Goal: Task Accomplishment & Management: Manage account settings

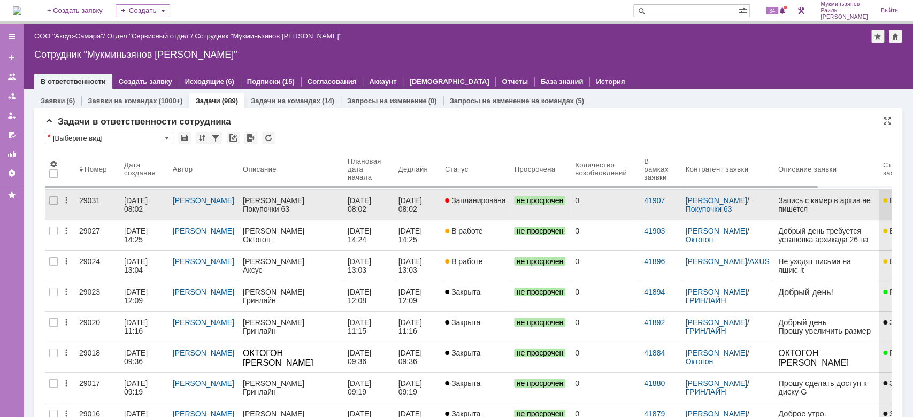
click at [300, 212] on div "Покупочки 63" at bounding box center [291, 209] width 96 height 9
click at [356, 203] on div "[DATE] 08:02" at bounding box center [361, 204] width 26 height 17
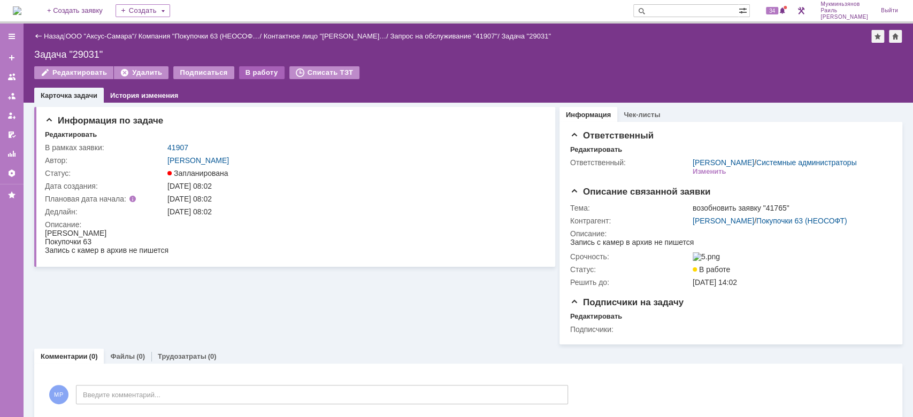
click at [254, 71] on div "В работу" at bounding box center [261, 72] width 45 height 13
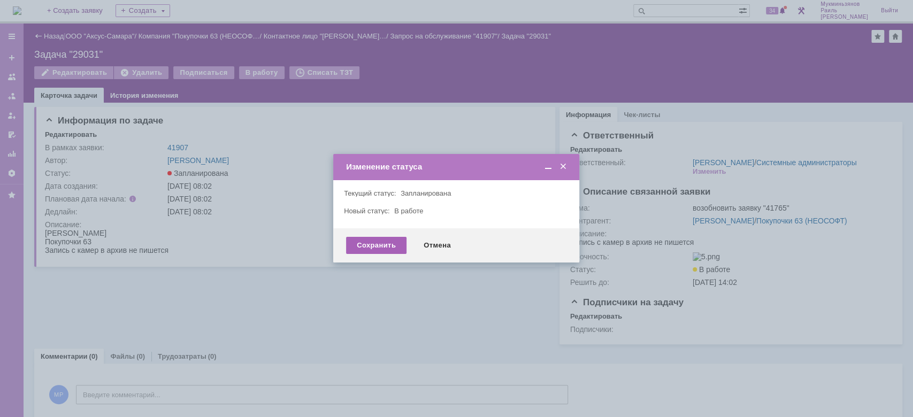
click at [375, 237] on div "Сохранить" at bounding box center [376, 245] width 60 height 17
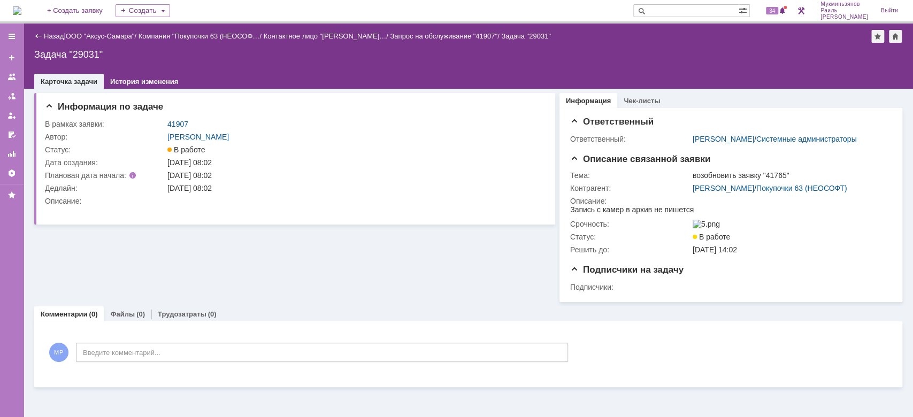
click at [375, 244] on div "Информация по задаче В рамках заявки: 41907 Автор: [PERSON_NAME]: В работе Дата…" at bounding box center [294, 195] width 521 height 213
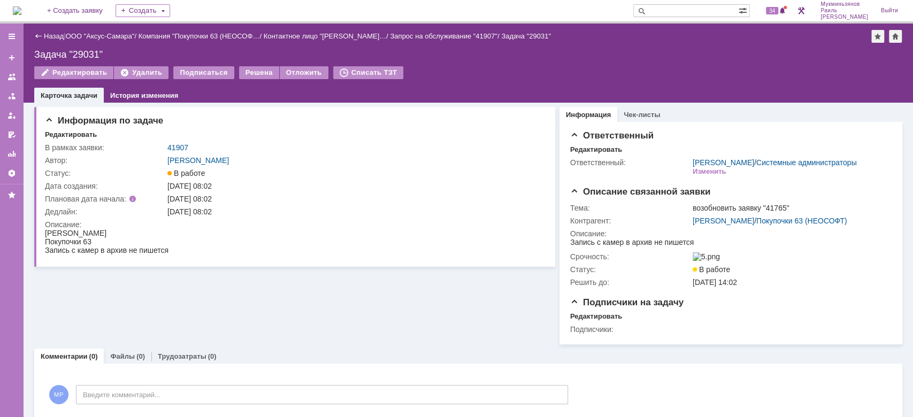
click at [43, 10] on div "На домашнюю + Создать заявку Создать 34 Мукминьзянов [PERSON_NAME]" at bounding box center [456, 12] width 913 height 24
click at [21, 11] on img at bounding box center [17, 10] width 9 height 9
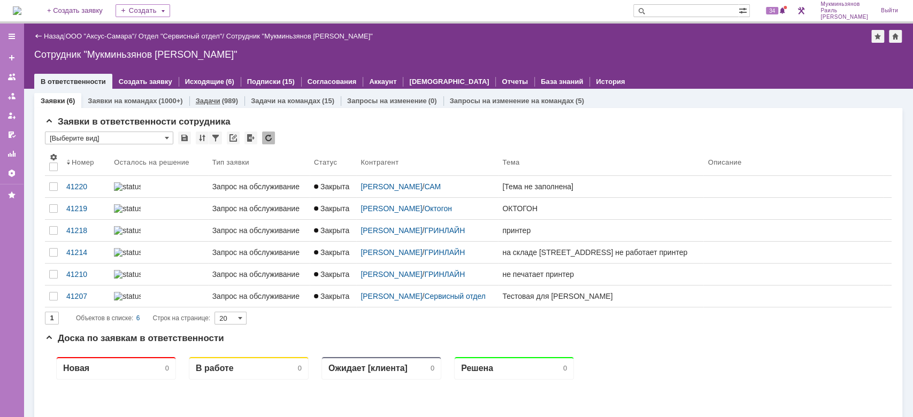
click at [235, 100] on div "Задачи (989)" at bounding box center [216, 101] width 55 height 16
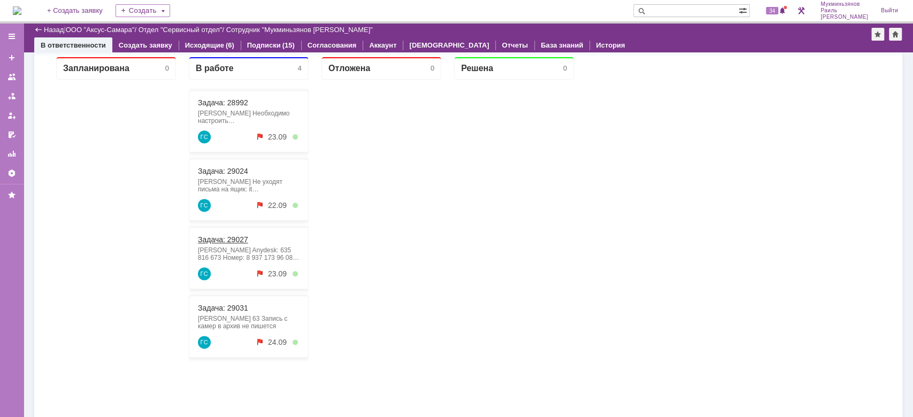
click at [236, 238] on link "Задача: 29027" at bounding box center [223, 239] width 50 height 9
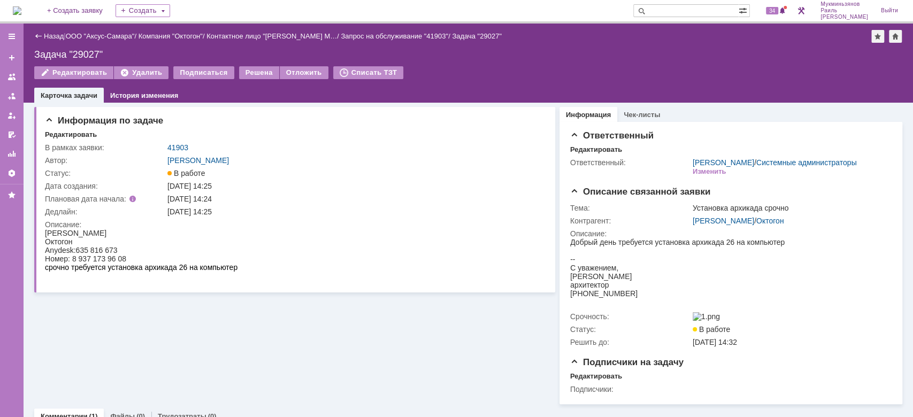
click at [21, 15] on img at bounding box center [17, 10] width 9 height 9
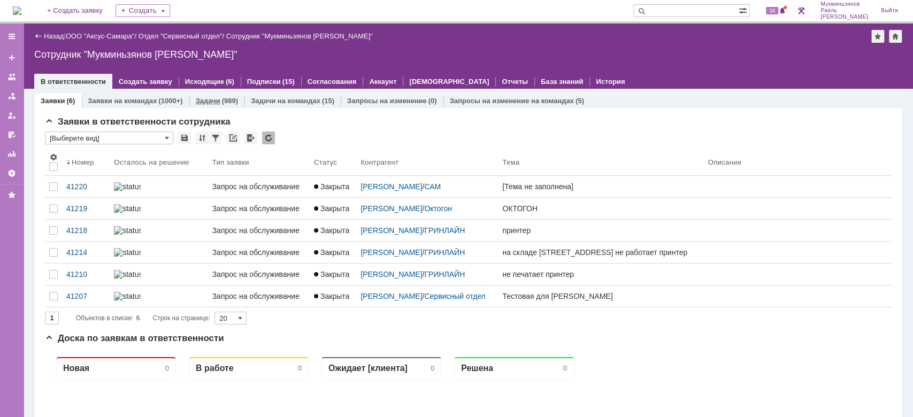
click at [222, 99] on div "(989)" at bounding box center [230, 101] width 16 height 8
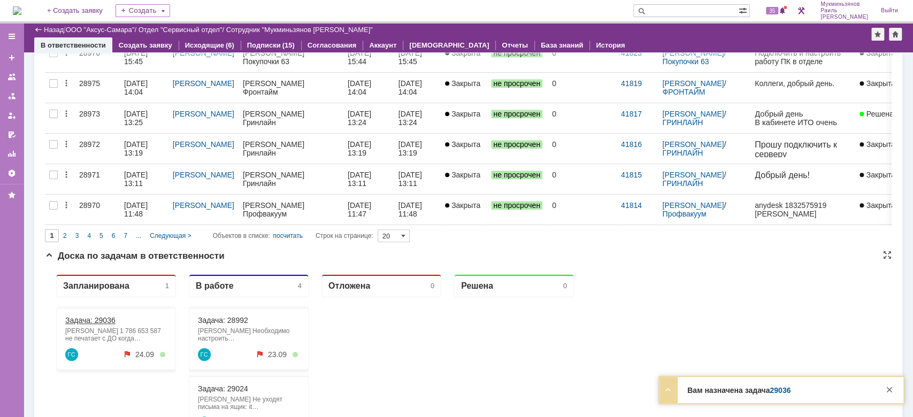
scroll to position [613, 0]
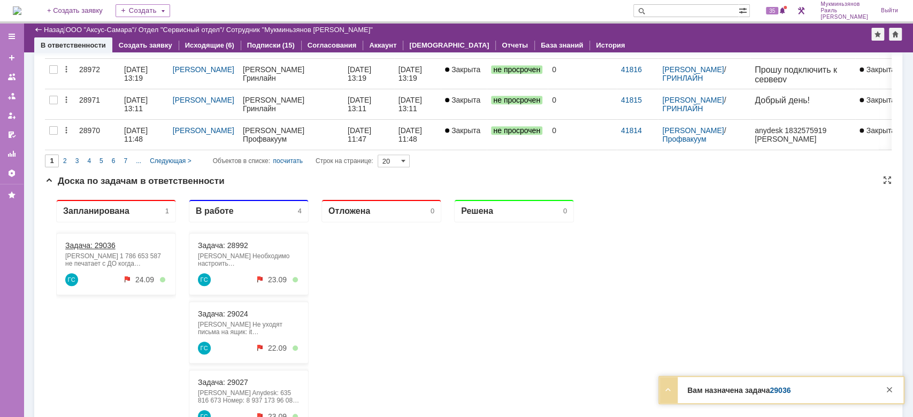
click at [110, 246] on link "Задача: 29036" at bounding box center [90, 245] width 50 height 9
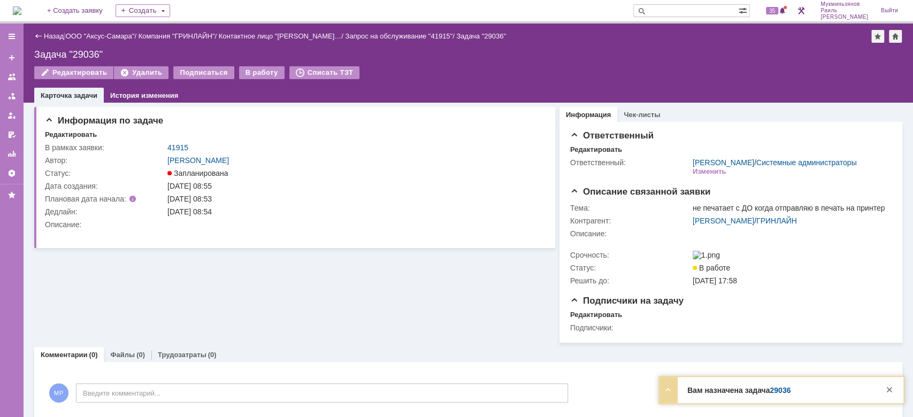
click at [259, 63] on div "Назад | ООО "Аксус-Самара" / Компания "ГРИНЛАЙН" / Контактное лицо "[PERSON_NAM…" at bounding box center [469, 63] width 890 height 79
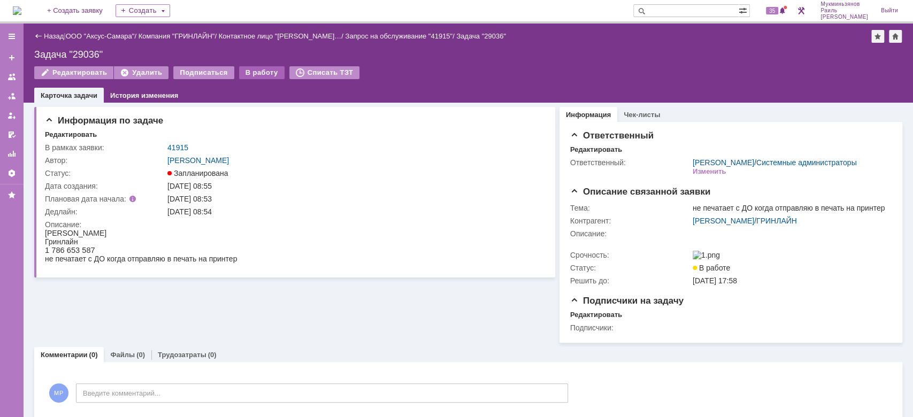
click at [259, 70] on div "В работу" at bounding box center [261, 72] width 45 height 13
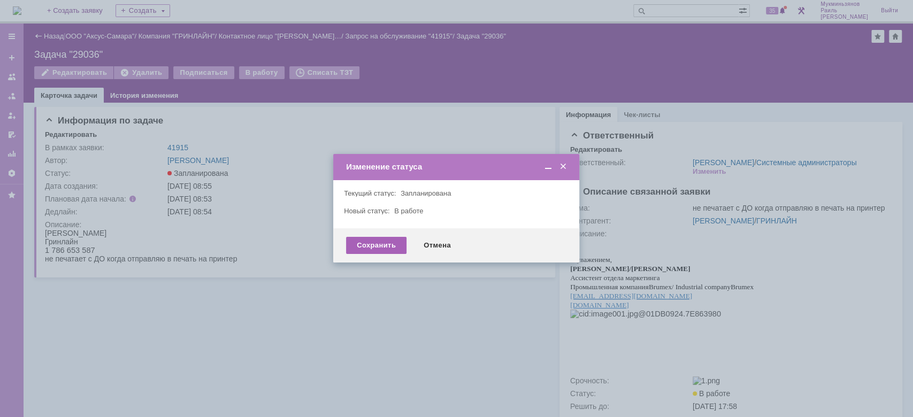
click at [367, 248] on div "Сохранить" at bounding box center [376, 245] width 60 height 17
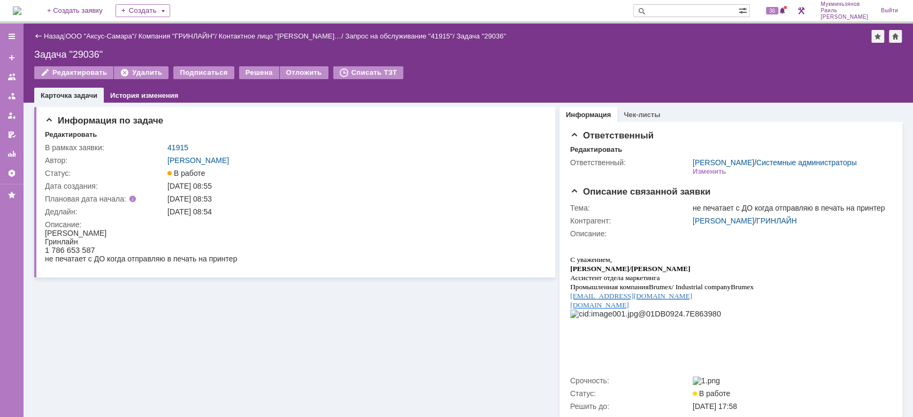
click at [21, 9] on img at bounding box center [17, 10] width 9 height 9
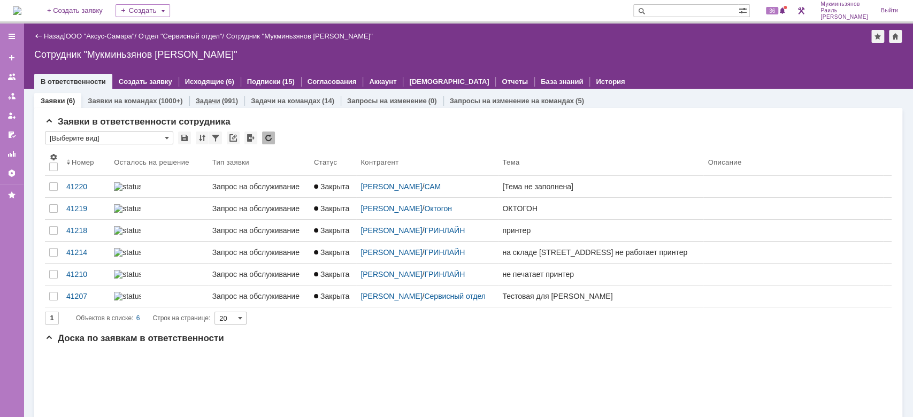
click at [199, 99] on link "Задачи" at bounding box center [208, 101] width 25 height 8
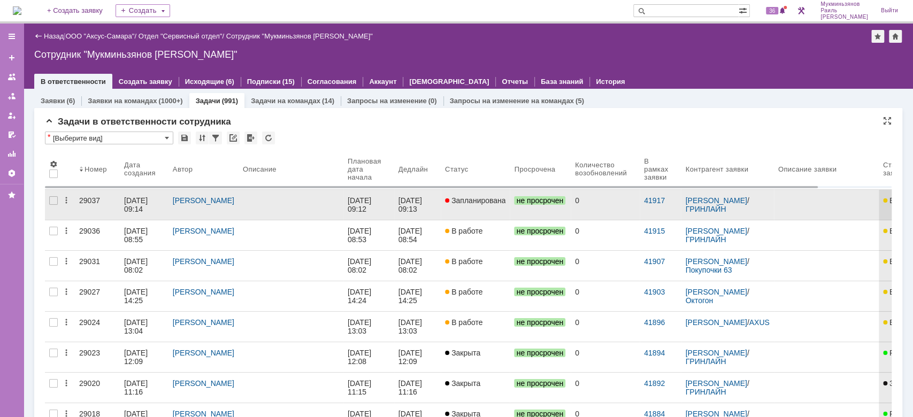
click at [424, 197] on div "[DATE] 09:13" at bounding box center [411, 204] width 26 height 17
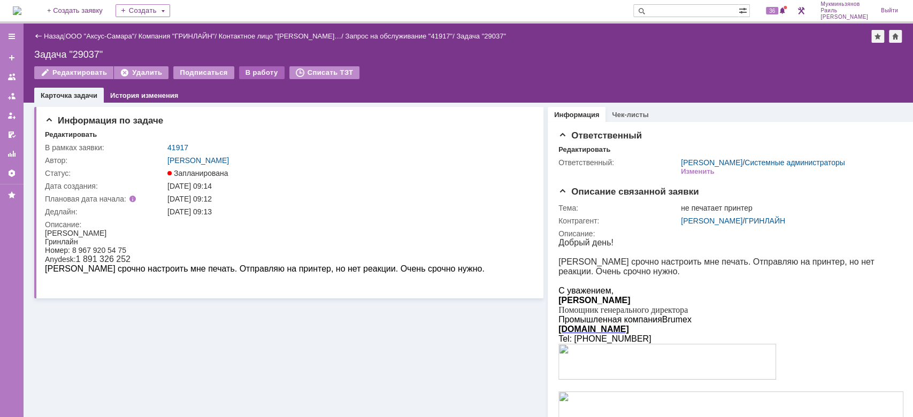
click at [248, 66] on div "В работу" at bounding box center [261, 72] width 45 height 13
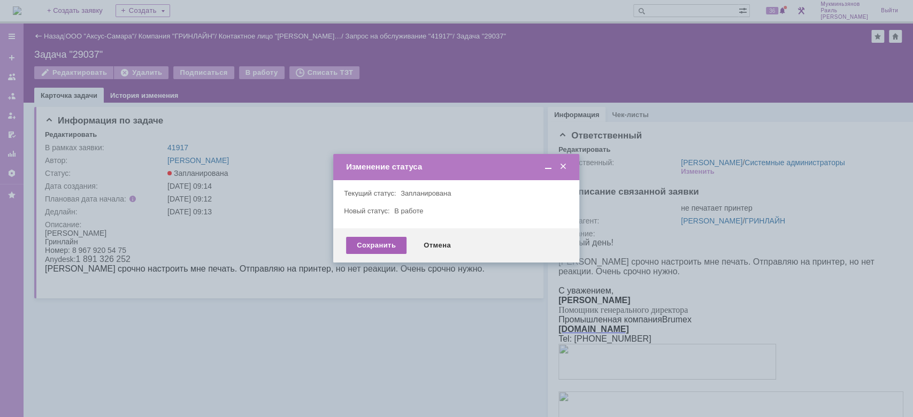
click at [365, 248] on div "Сохранить" at bounding box center [376, 245] width 60 height 17
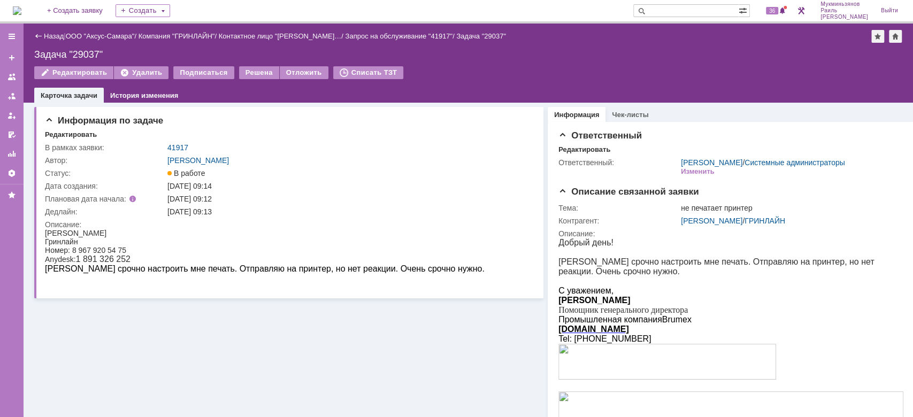
drag, startPoint x: 79, startPoint y: 258, endPoint x: 142, endPoint y: 258, distance: 62.6
click at [142, 258] on div "Anydesk: 1 891 326 252" at bounding box center [265, 260] width 440 height 10
copy span "1 891 326 252"
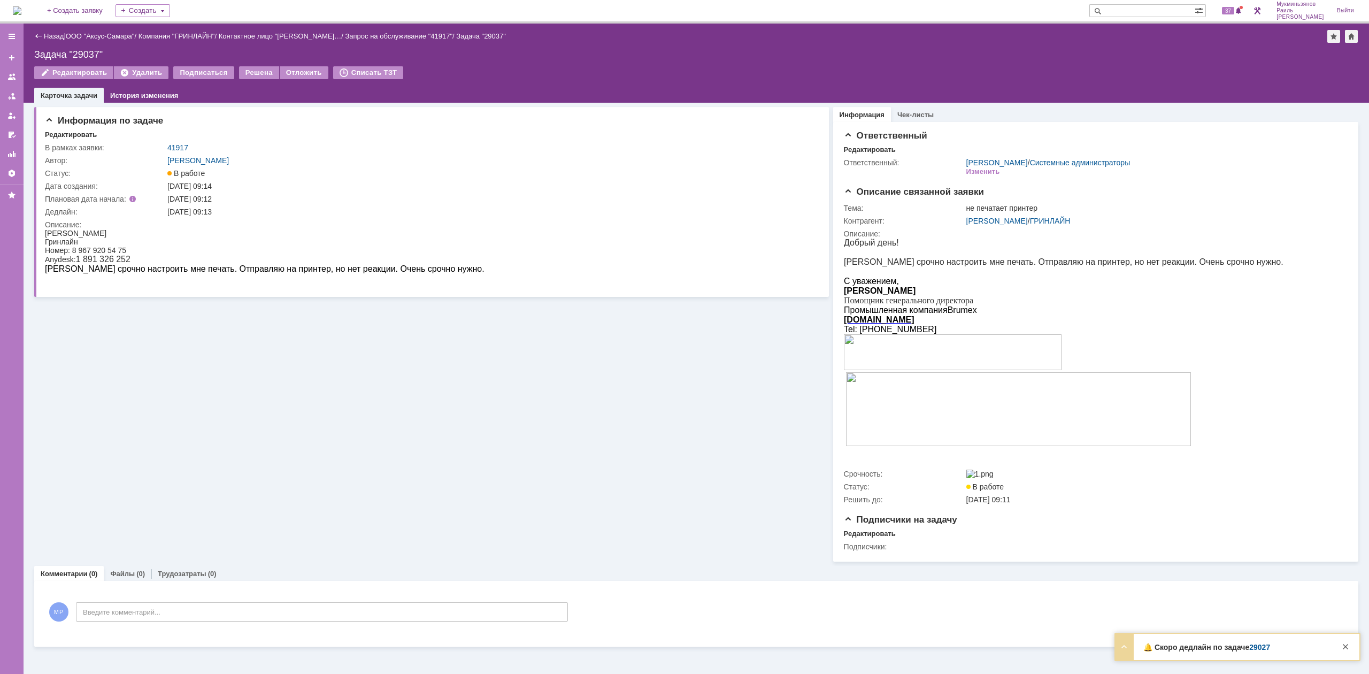
click at [15, 7] on img at bounding box center [17, 10] width 9 height 9
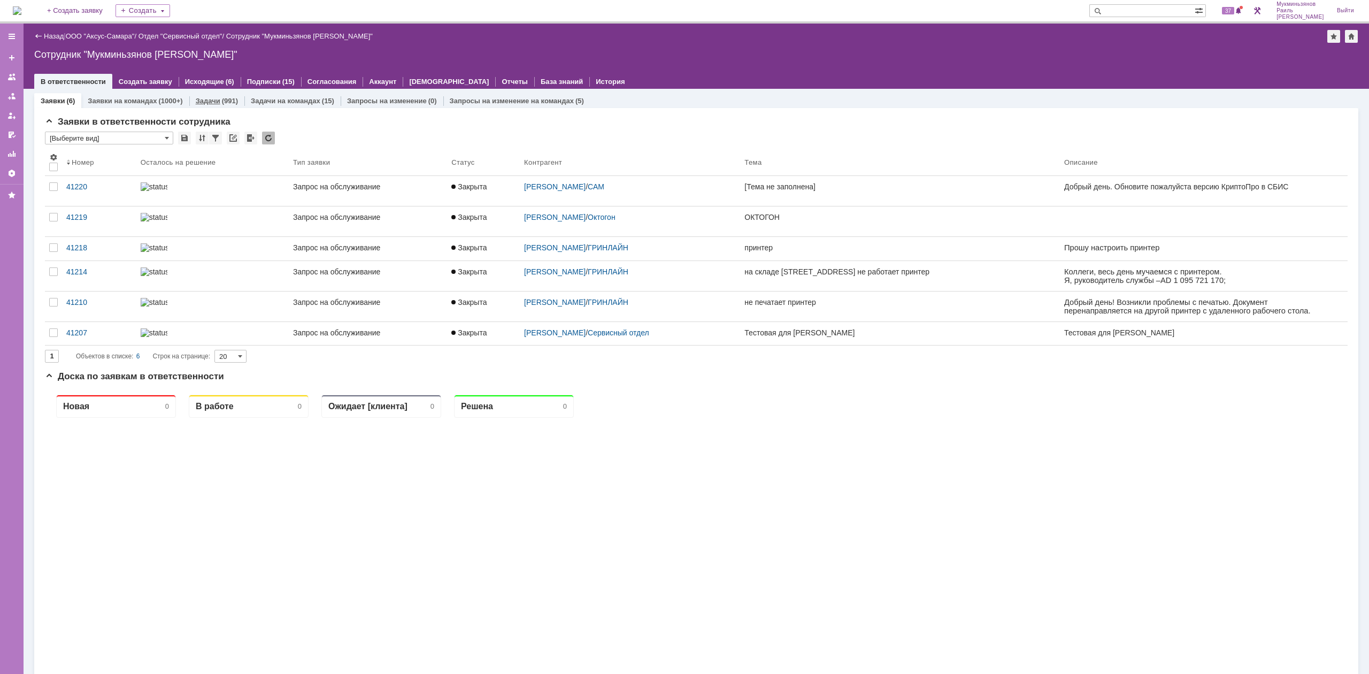
click at [223, 103] on div "(991)" at bounding box center [230, 101] width 16 height 8
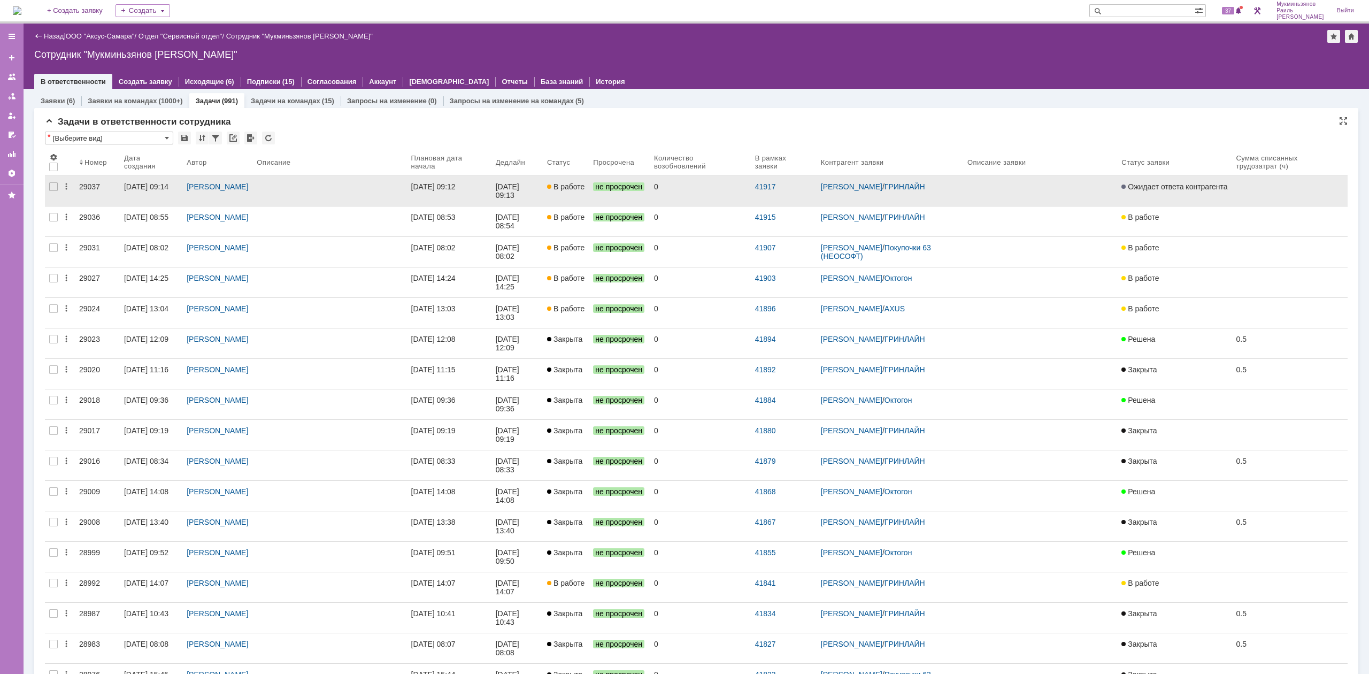
click at [466, 199] on link "[DATE] 09:12" at bounding box center [449, 191] width 85 height 30
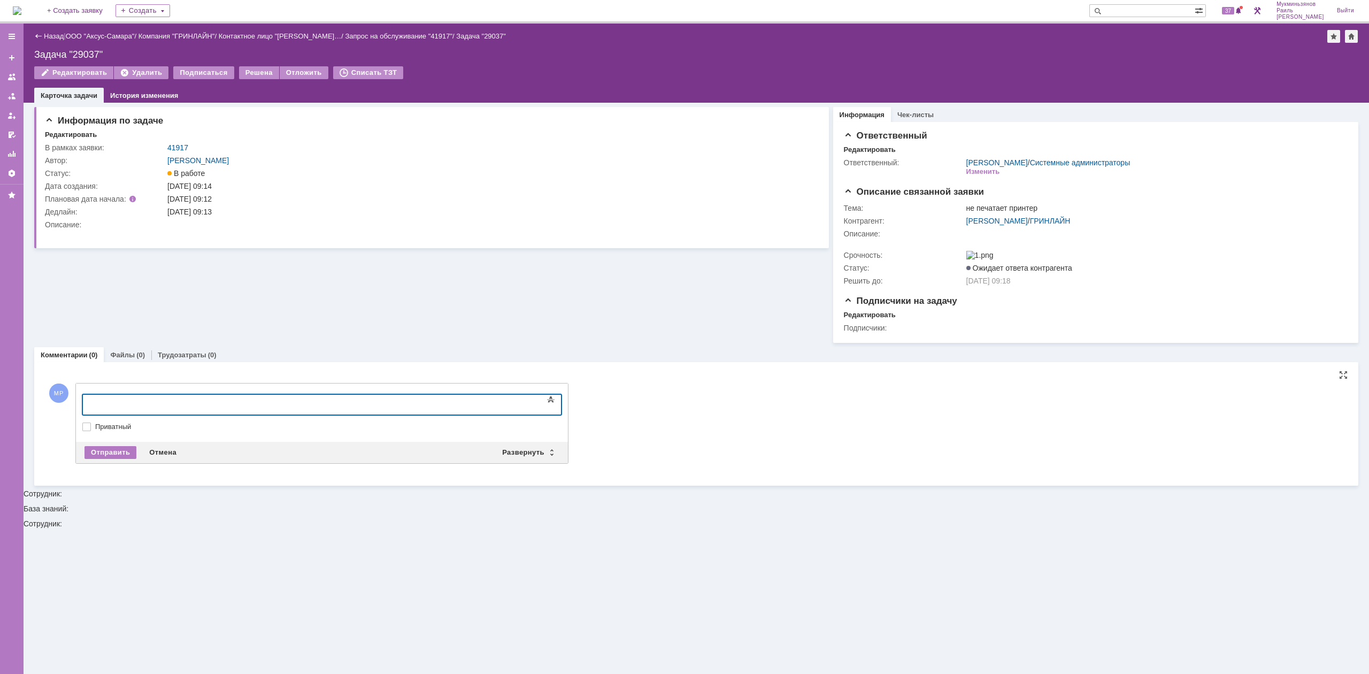
click at [246, 401] on div at bounding box center [170, 403] width 152 height 9
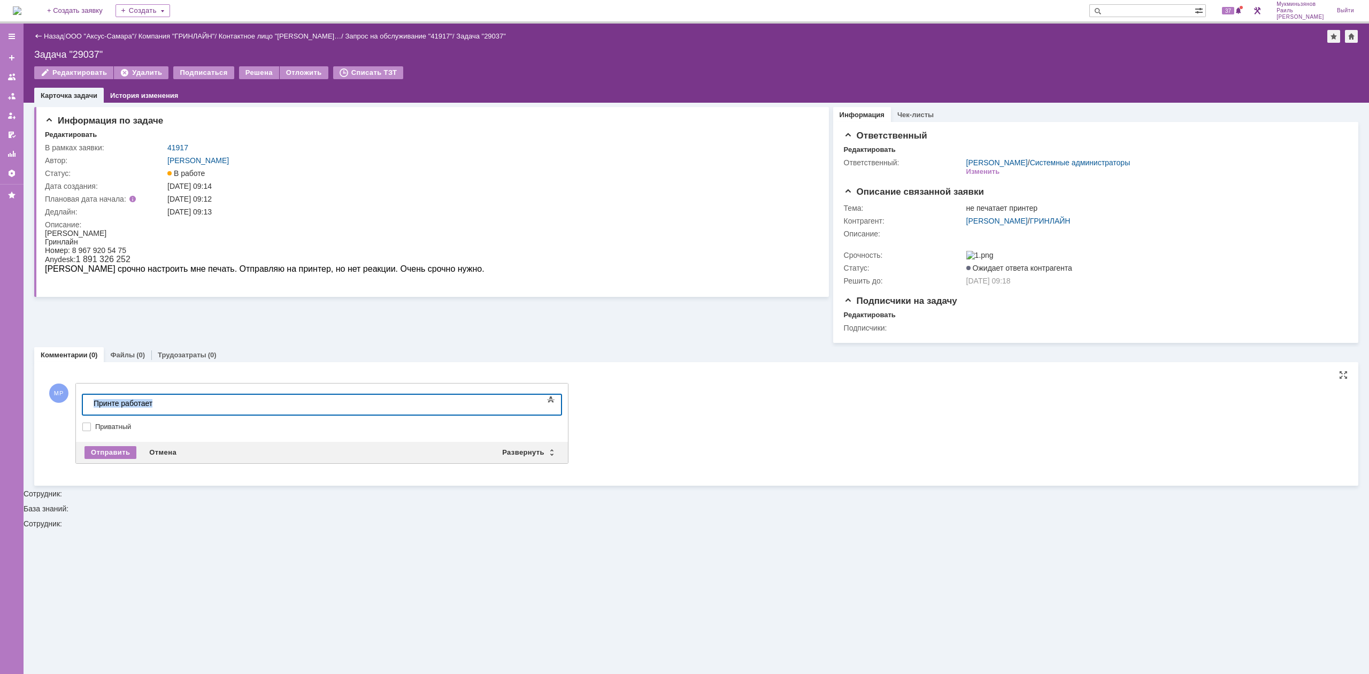
drag, startPoint x: 194, startPoint y: 412, endPoint x: 6, endPoint y: 398, distance: 188.3
click at [89, 398] on html "Принте работает" at bounding box center [169, 404] width 160 height 18
copy div "Принте работает"
click at [111, 417] on div "Отправить" at bounding box center [111, 452] width 52 height 13
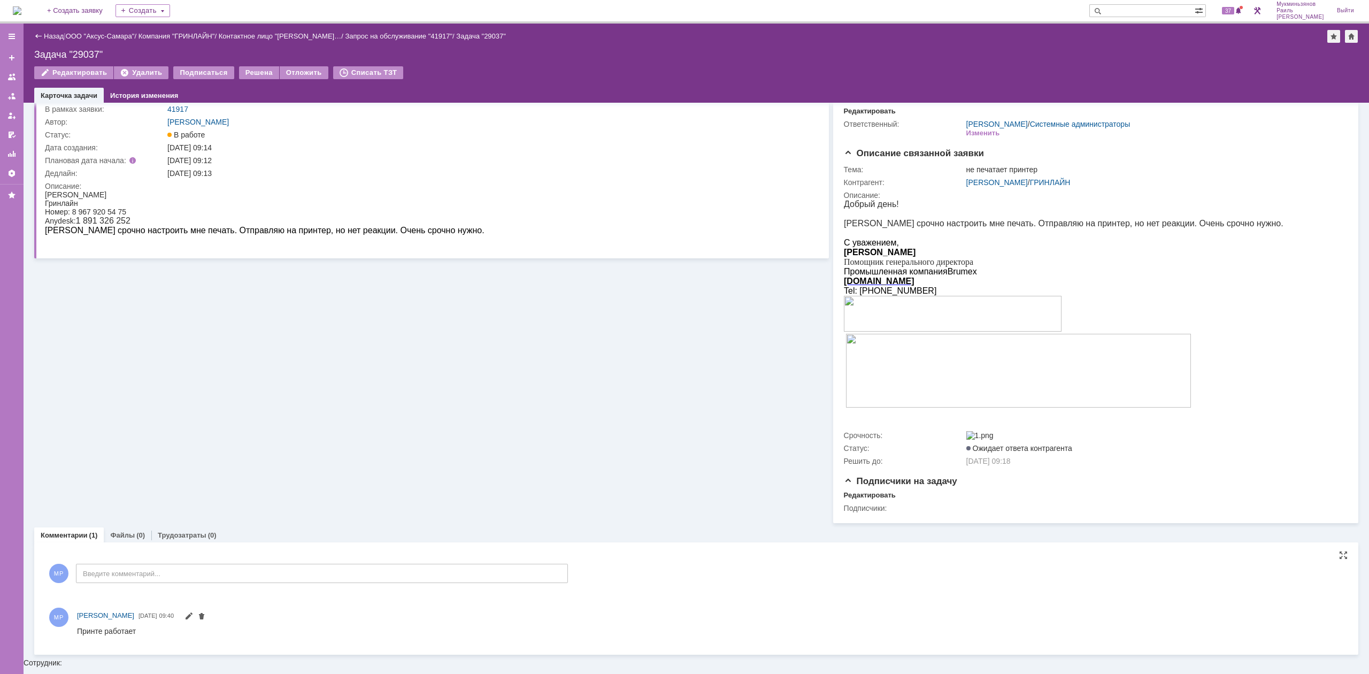
scroll to position [28, 0]
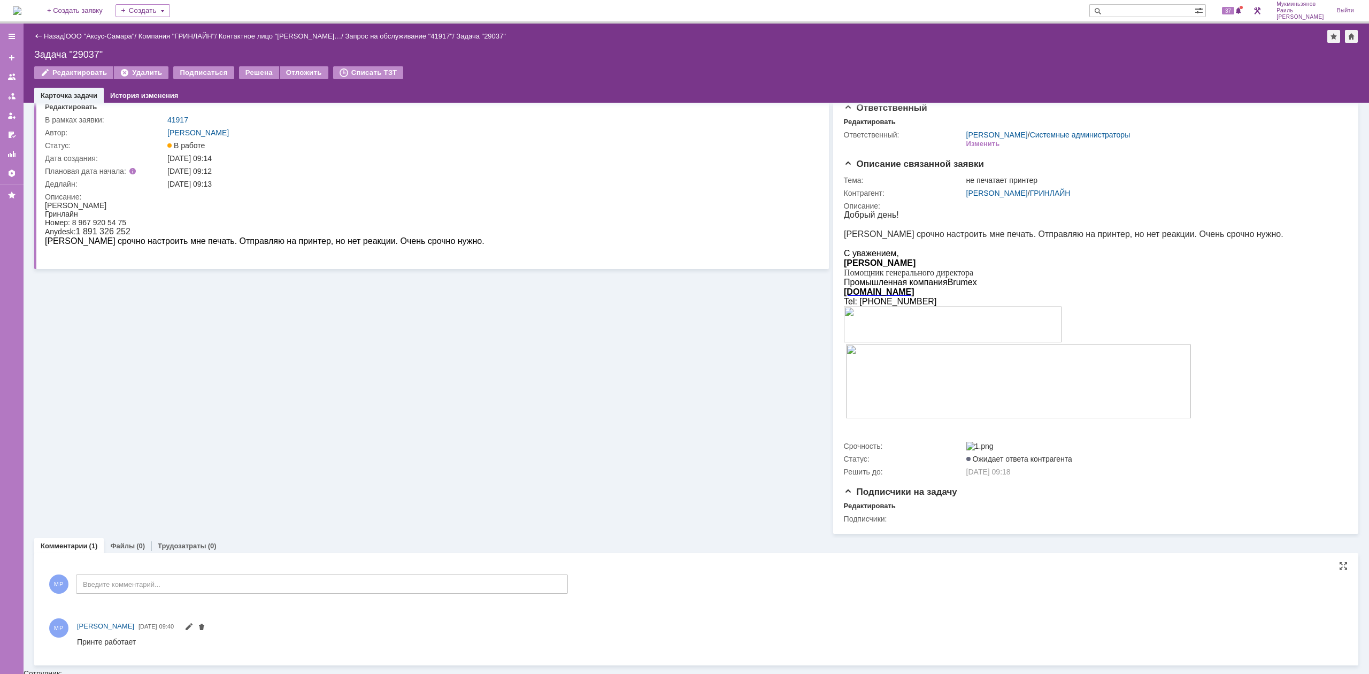
click at [206, 417] on span at bounding box center [193, 626] width 26 height 9
click at [193, 417] on span at bounding box center [189, 628] width 9 height 9
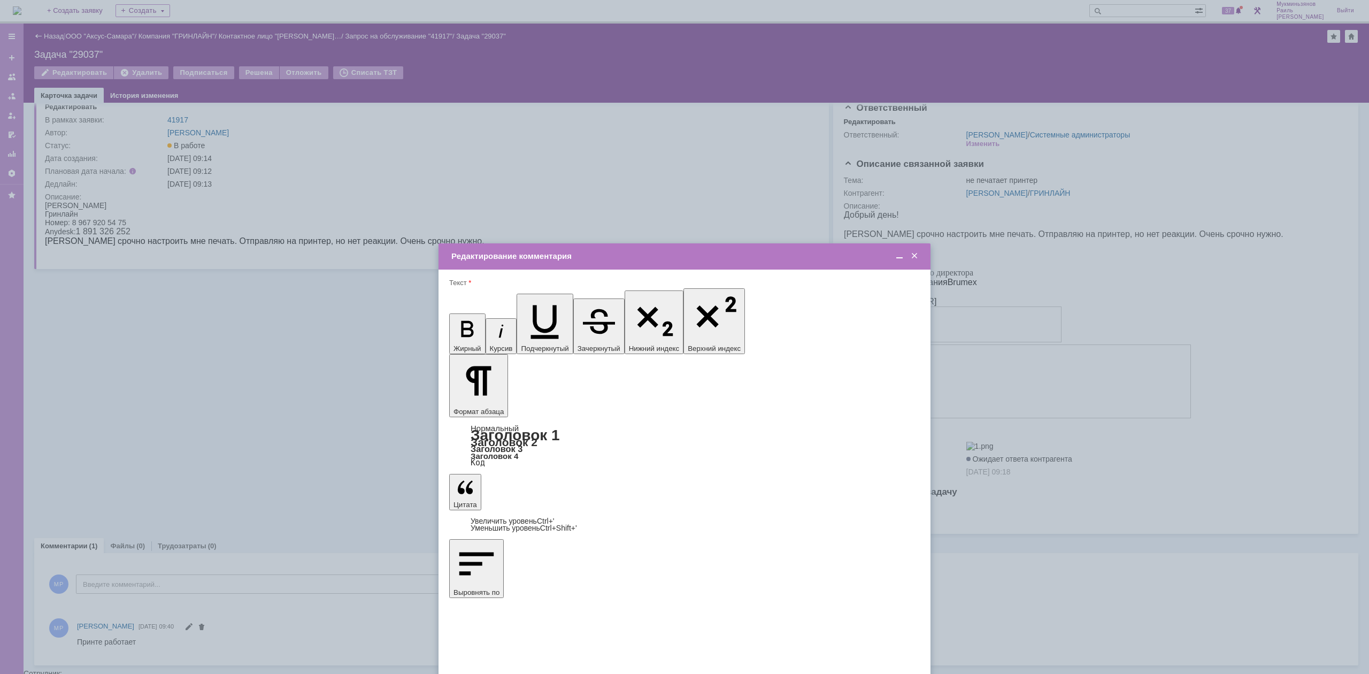
scroll to position [0, 0]
drag, startPoint x: 470, startPoint y: 3182, endPoint x: 410, endPoint y: 3201, distance: 62.8
copy div "Принтер работает"
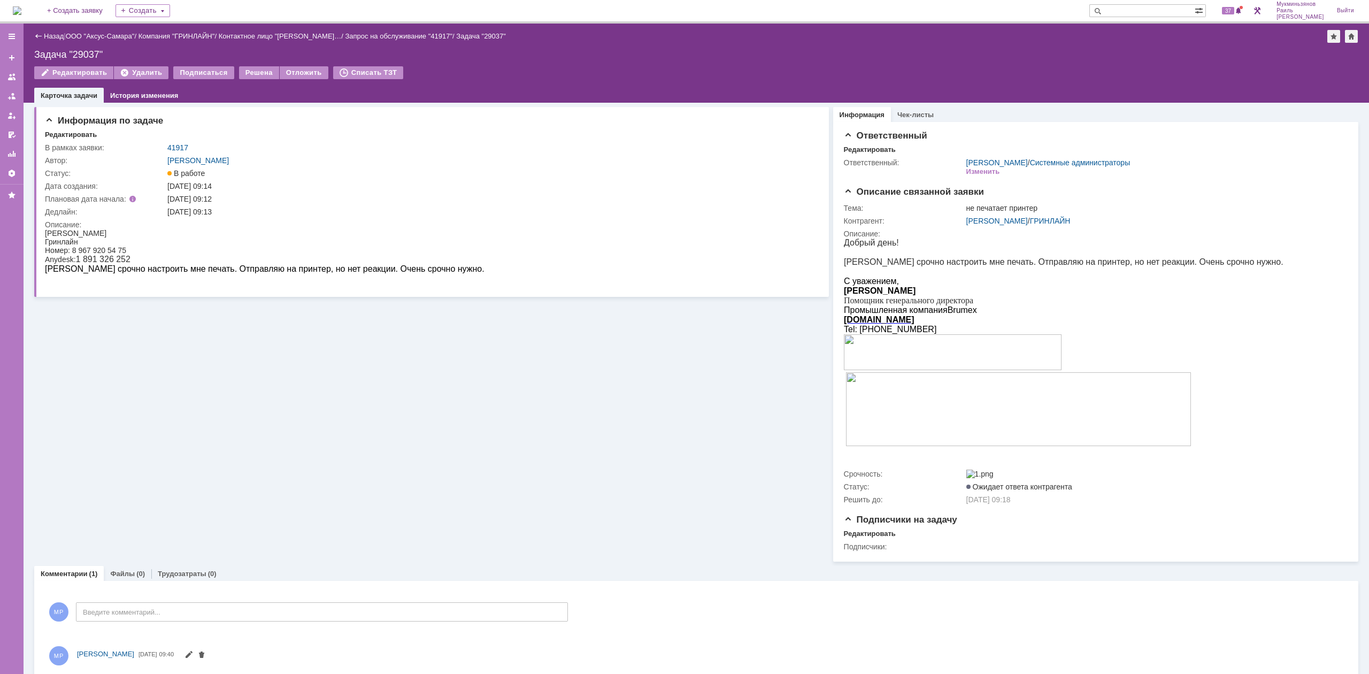
click at [249, 78] on td "Решена" at bounding box center [259, 73] width 41 height 14
click at [251, 73] on div "Решена" at bounding box center [259, 72] width 40 height 13
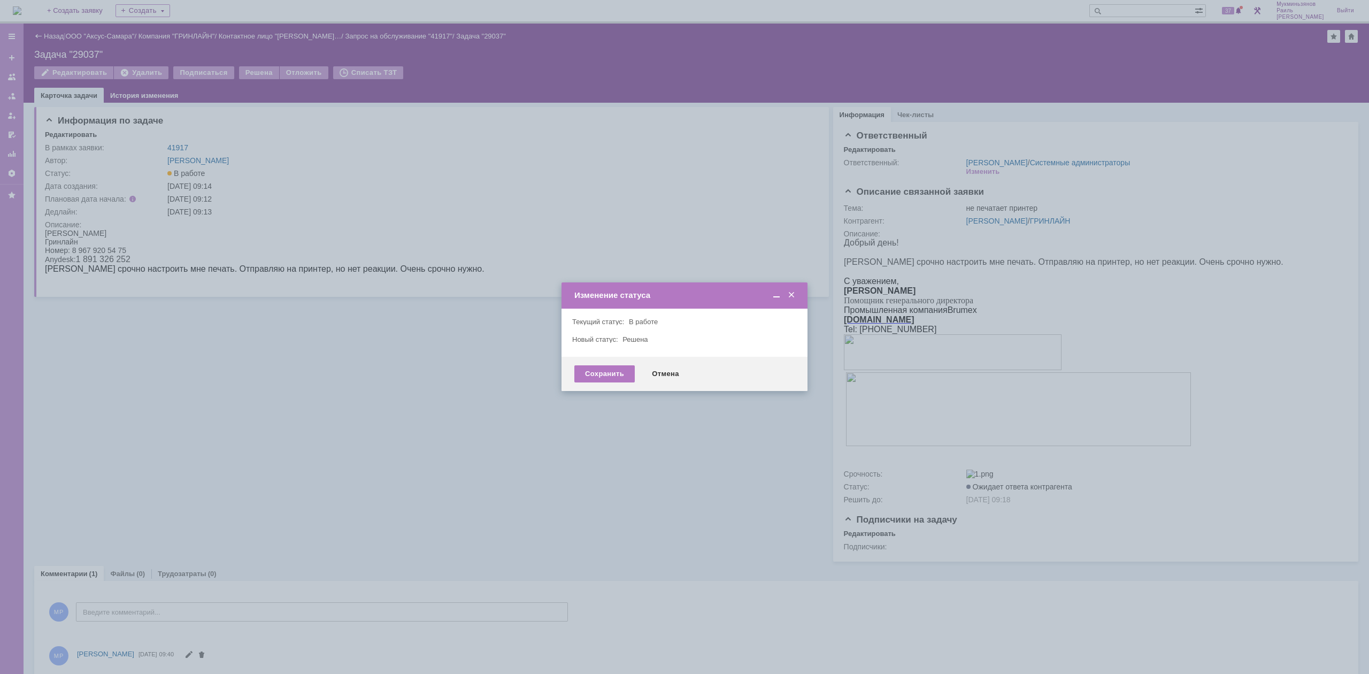
click at [587, 363] on div "Сохранить Отмена" at bounding box center [685, 374] width 246 height 34
click at [584, 377] on div "Сохранить" at bounding box center [604, 373] width 60 height 17
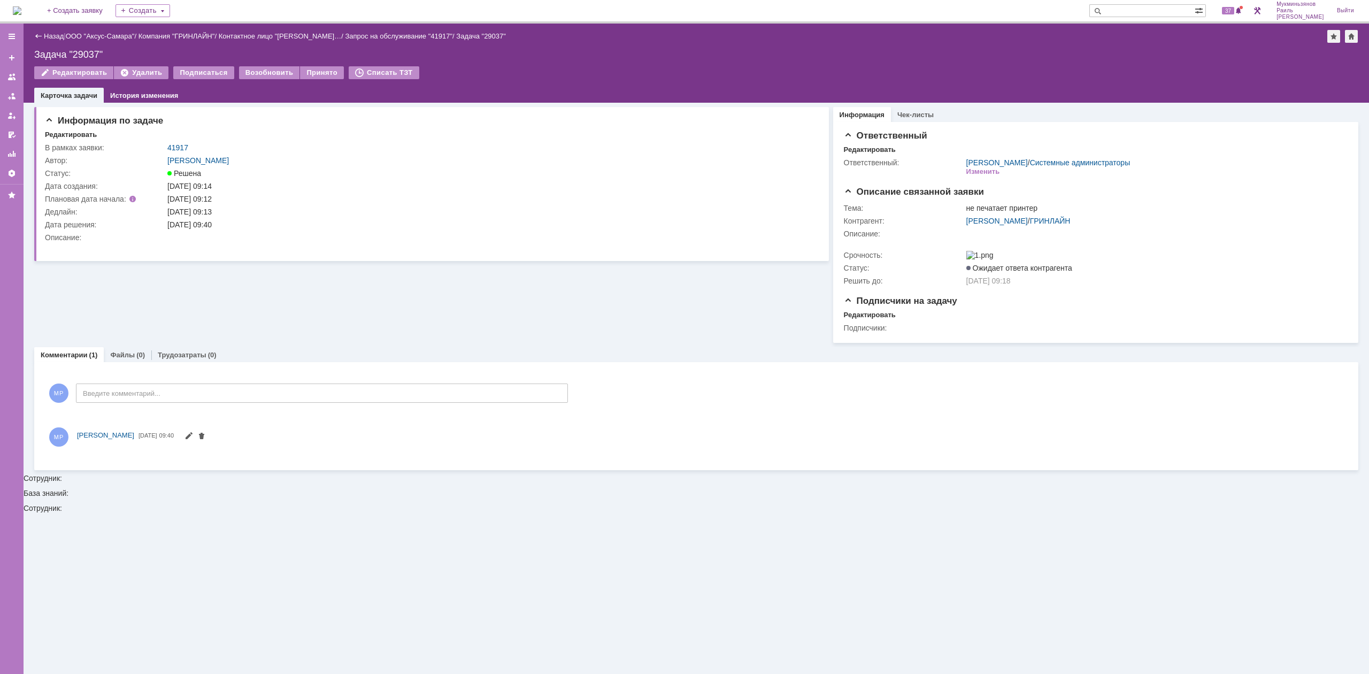
click at [7, 11] on div "На домашнюю + Создать заявку Создать 37 Мукминьзянов [PERSON_NAME]" at bounding box center [684, 12] width 1369 height 24
click at [18, 11] on img at bounding box center [17, 10] width 9 height 9
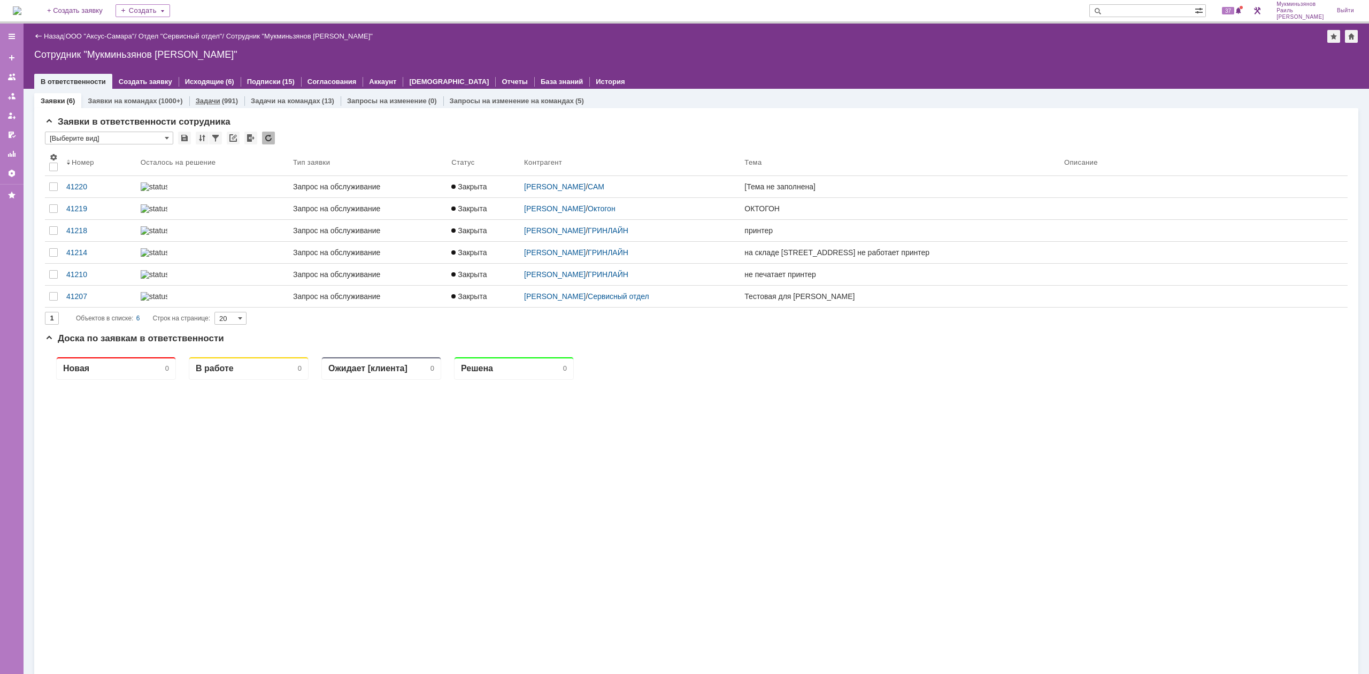
click at [206, 101] on link "Задачи" at bounding box center [208, 101] width 25 height 8
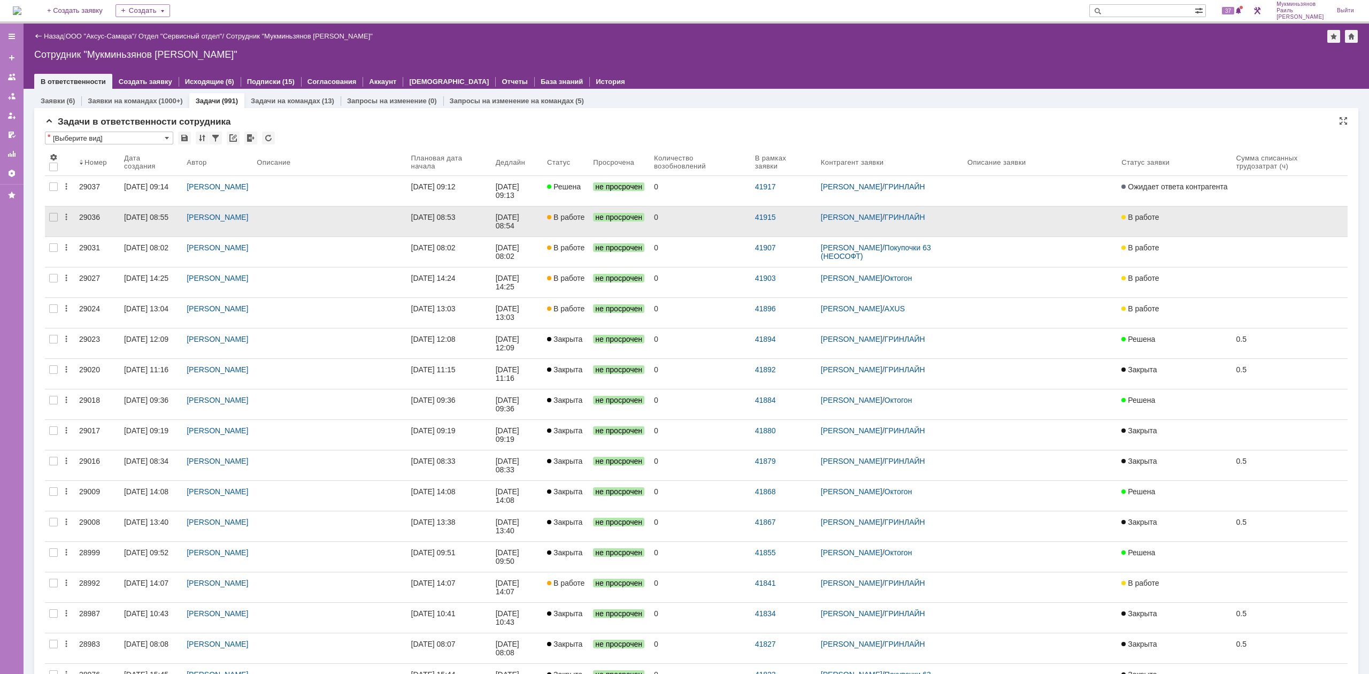
click at [492, 224] on link "[DATE] 08:53" at bounding box center [449, 221] width 85 height 30
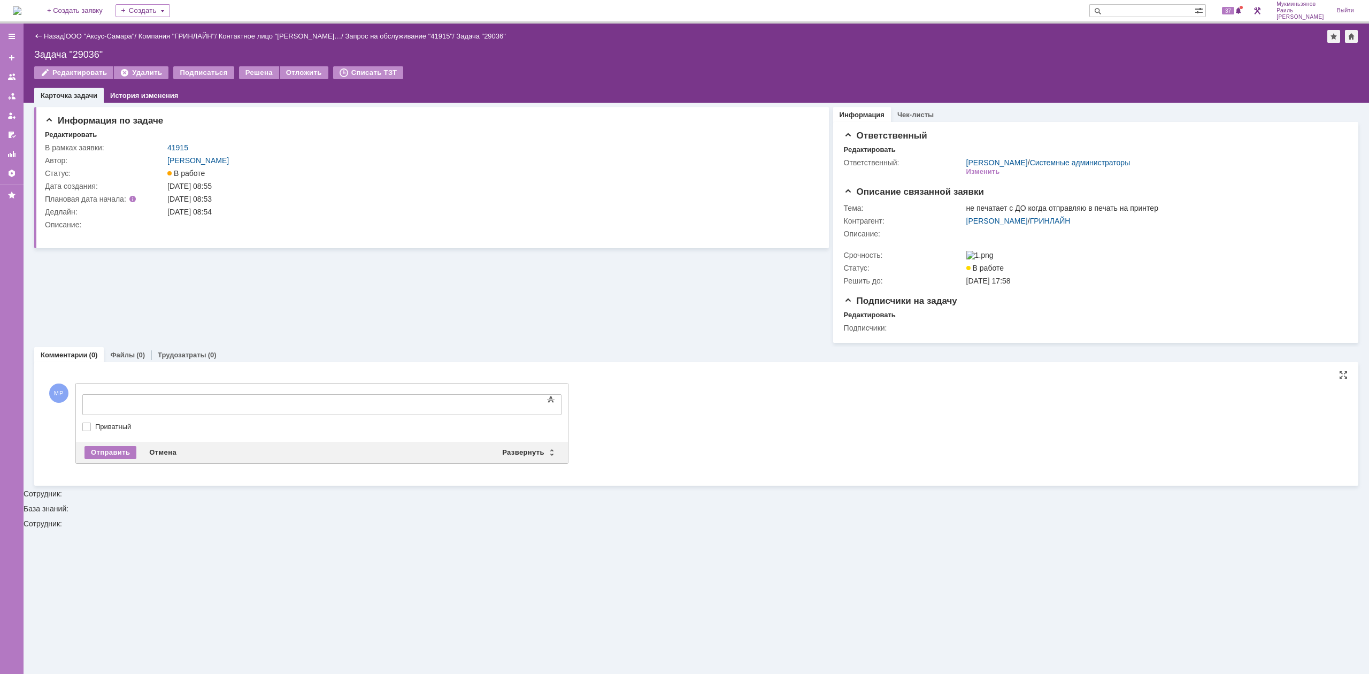
click at [259, 415] on div at bounding box center [321, 418] width 479 height 7
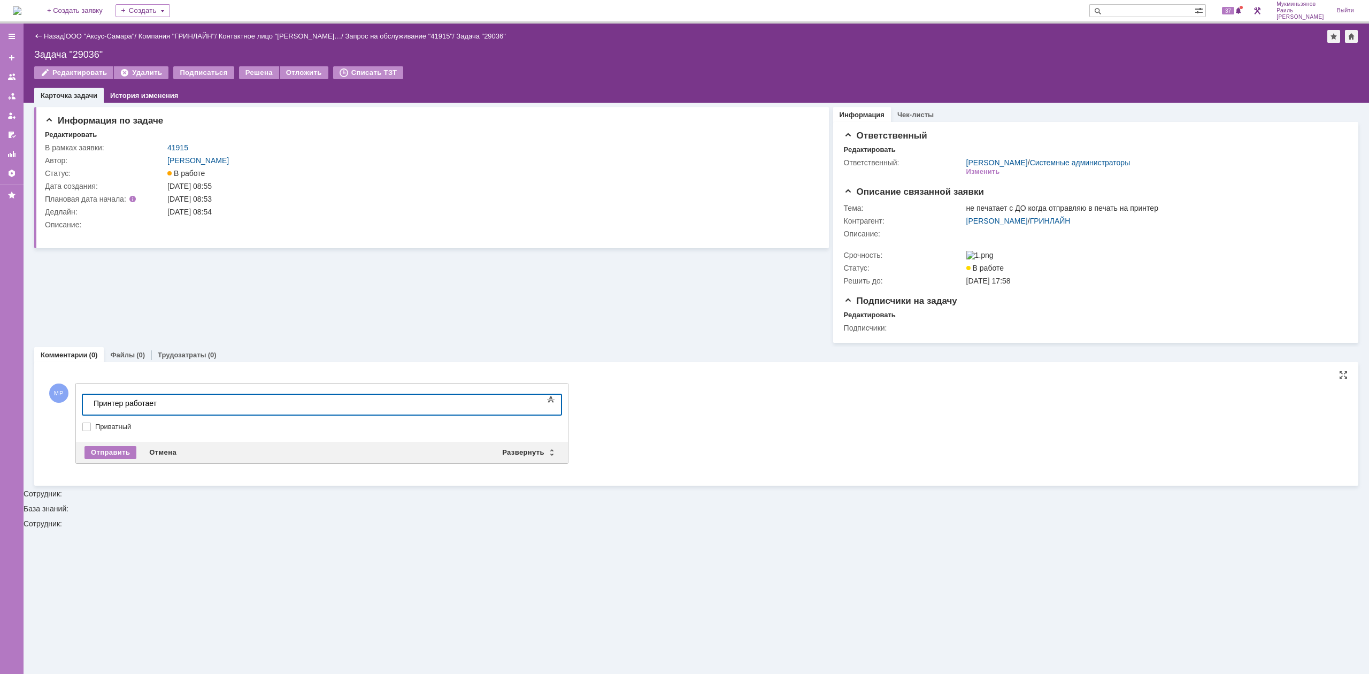
click at [148, 402] on div "Принтер работает" at bounding box center [170, 403] width 152 height 9
click at [118, 417] on div "Отправить Отмена Развернуть Свернуть" at bounding box center [322, 452] width 492 height 21
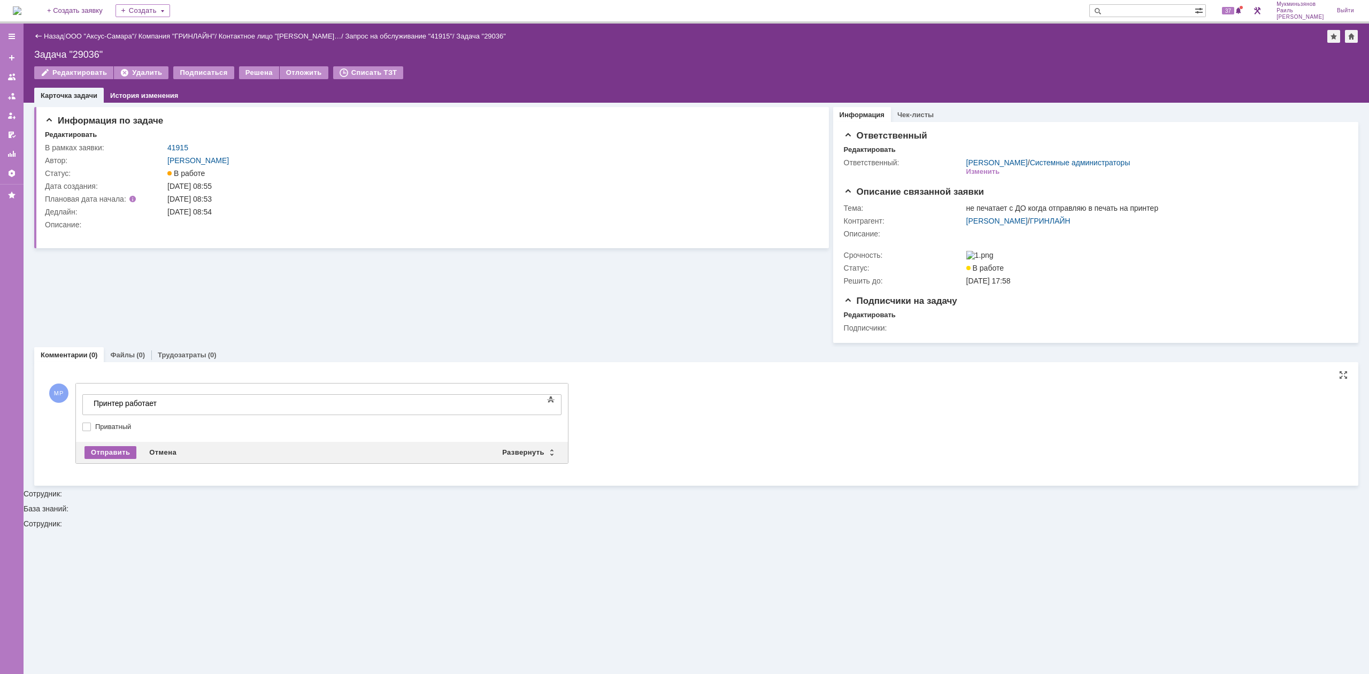
click at [120, 417] on div "Отправить" at bounding box center [111, 452] width 52 height 13
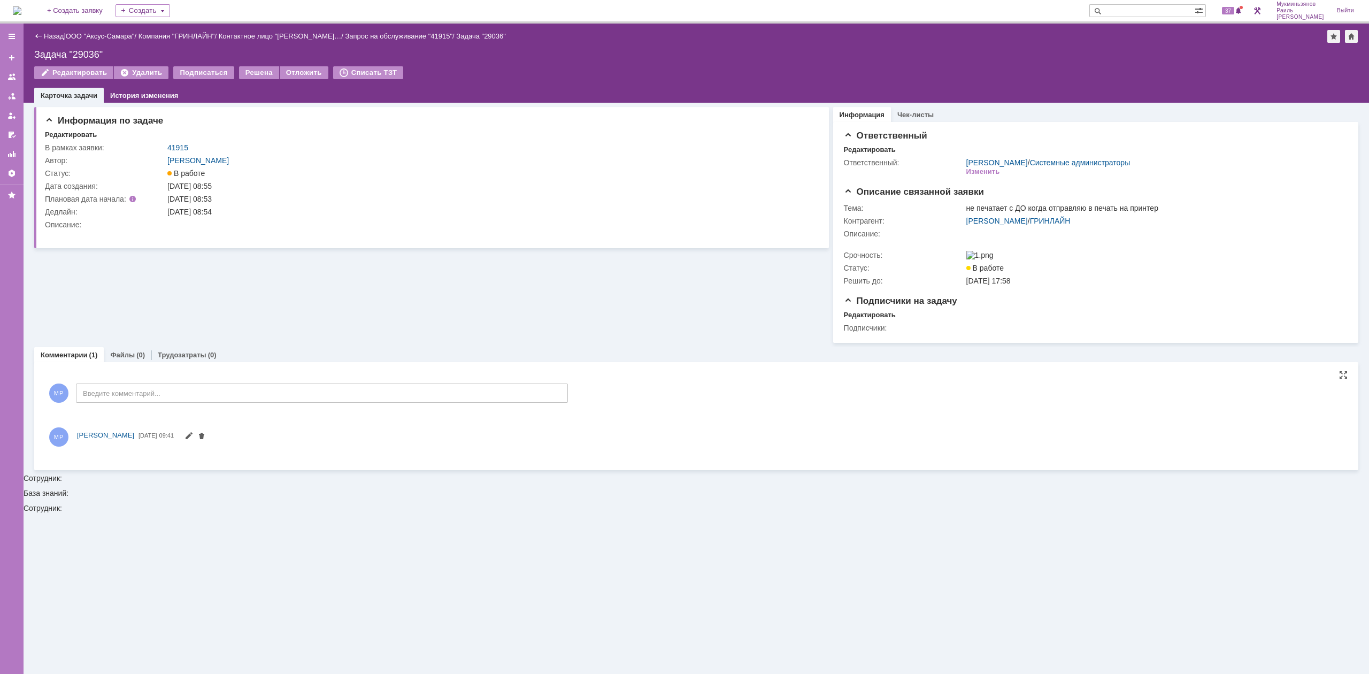
click at [250, 60] on div "Назад | ООО "Аксус-Самара" / Компания "ГРИНЛАЙН" / Контактное лицо "[PERSON_NAM…" at bounding box center [697, 63] width 1346 height 79
click at [251, 63] on div "Назад | ООО "Аксус-Самара" / Компания "ГРИНЛАЙН" / Контактное лицо "[PERSON_NAM…" at bounding box center [697, 63] width 1346 height 79
click at [251, 64] on div "Назад | ООО "Аксус-Самара" / Компания "ГРИНЛАЙН" / Контактное лицо "[PERSON_NAM…" at bounding box center [697, 63] width 1346 height 79
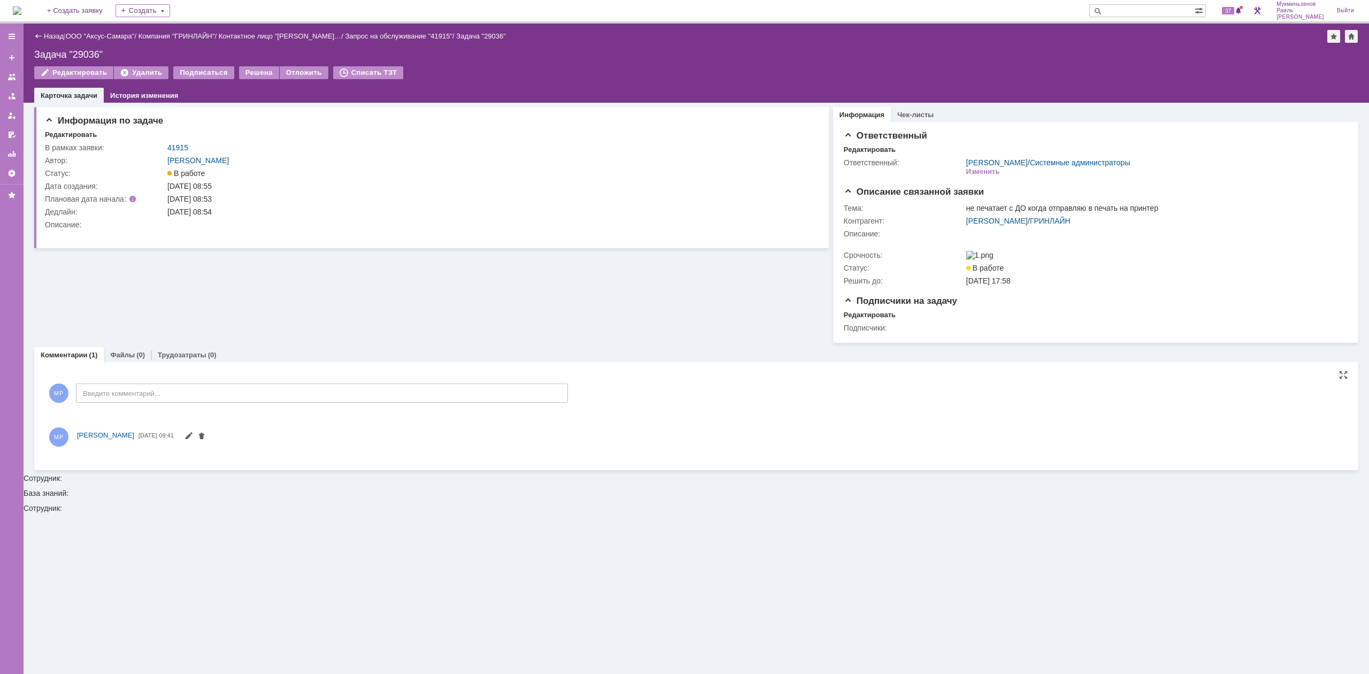
click at [251, 64] on div "Назад | ООО "Аксус-Самара" / Компания "ГРИНЛАЙН" / Контактное лицо "[PERSON_NAM…" at bounding box center [697, 63] width 1346 height 79
click at [252, 71] on div "Решена" at bounding box center [259, 72] width 40 height 13
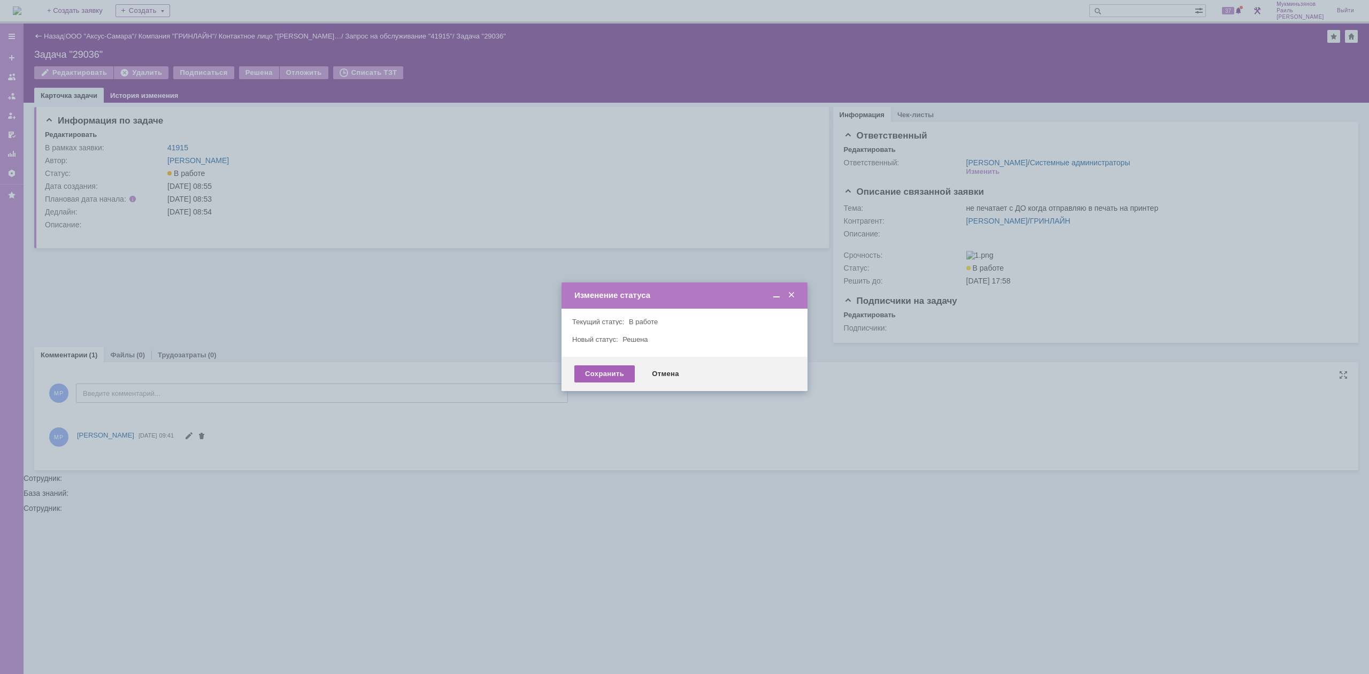
click at [605, 377] on div "Сохранить" at bounding box center [604, 373] width 60 height 17
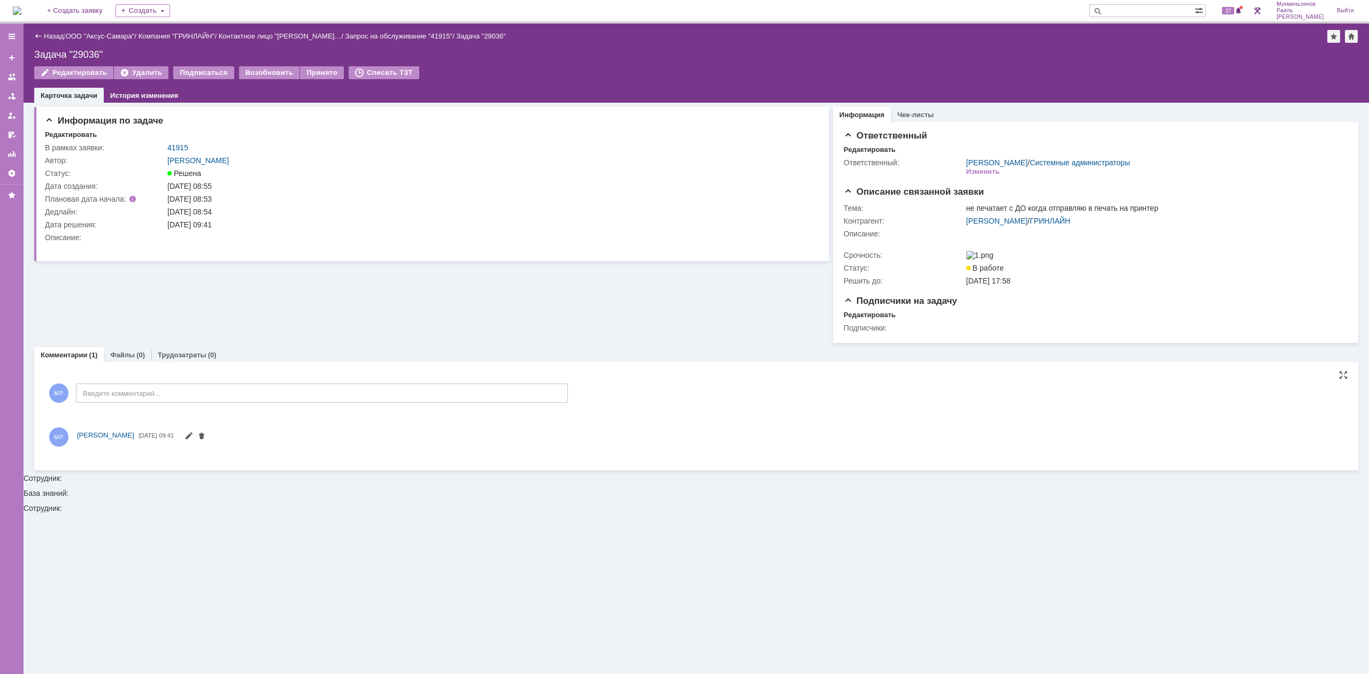
click at [21, 6] on img at bounding box center [17, 10] width 9 height 9
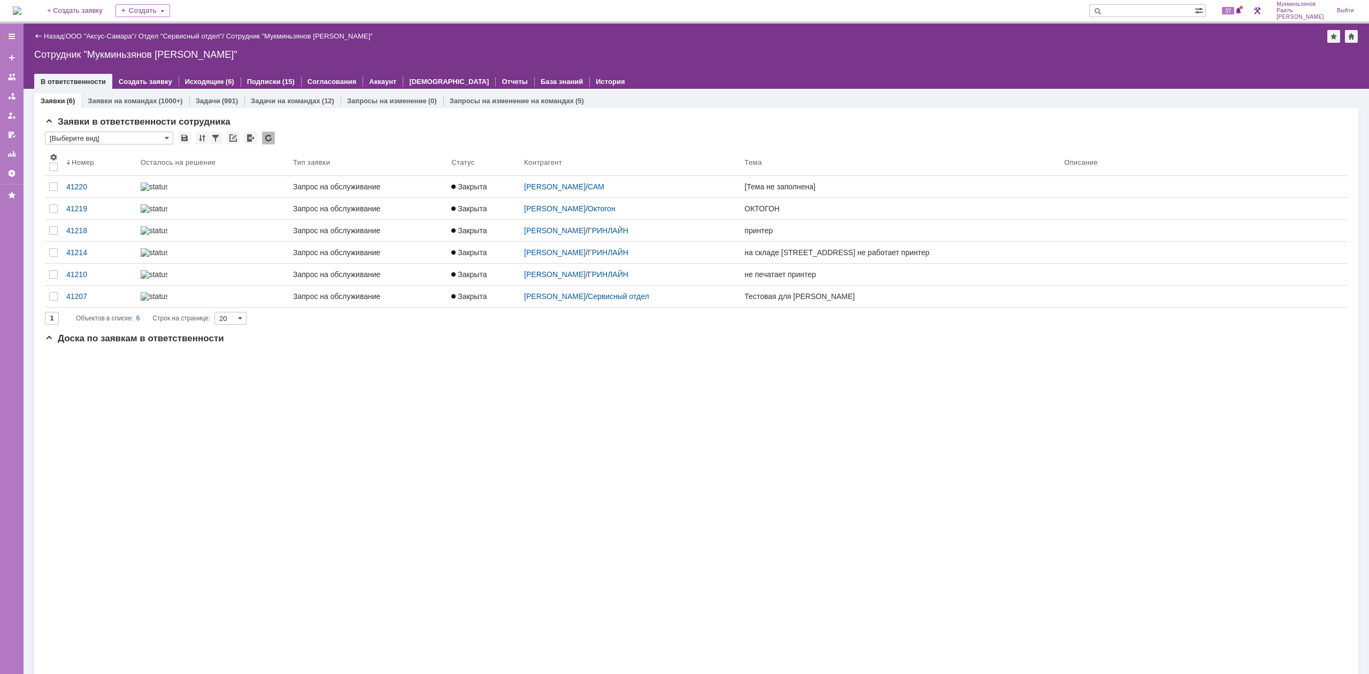
click at [217, 92] on div "Заявки (6) Заявки на командах (1000+) Задачи (991) Задачи на командах (12) Запр…" at bounding box center [696, 437] width 1324 height 697
click at [219, 94] on div "Задачи (991)" at bounding box center [216, 101] width 55 height 16
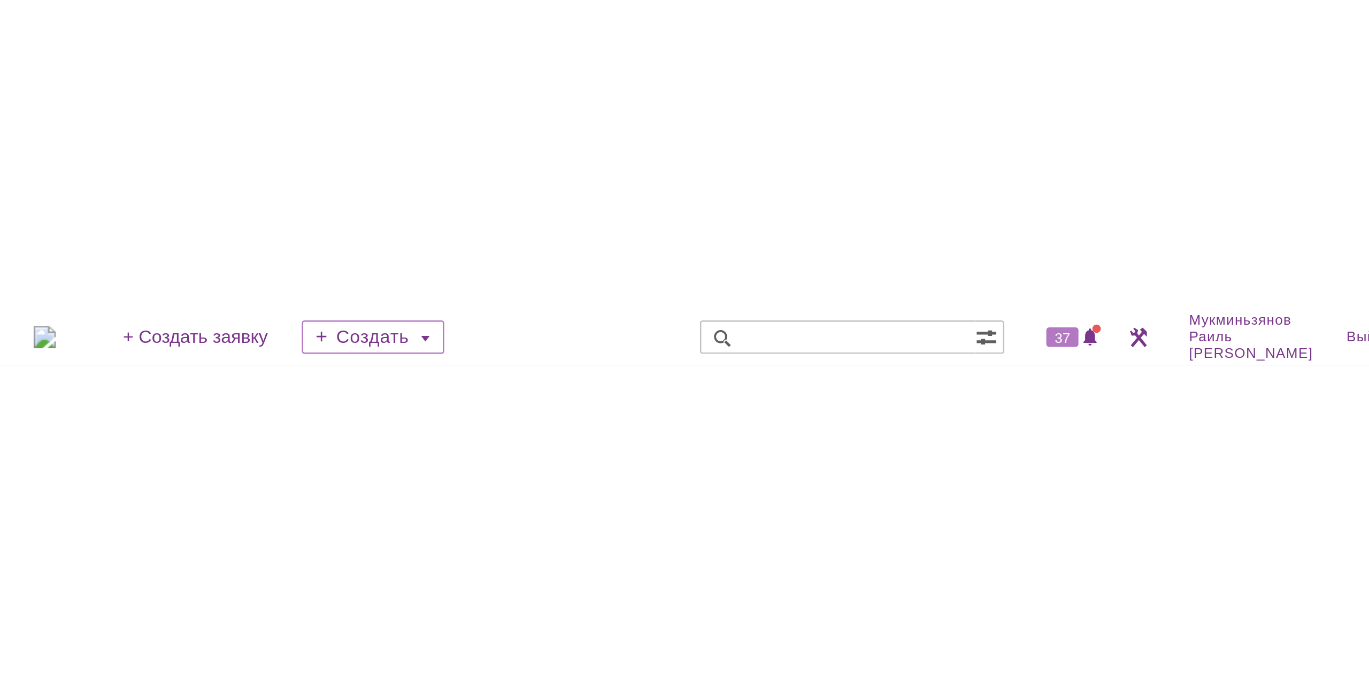
scroll to position [557, 0]
